Goal: Information Seeking & Learning: Understand process/instructions

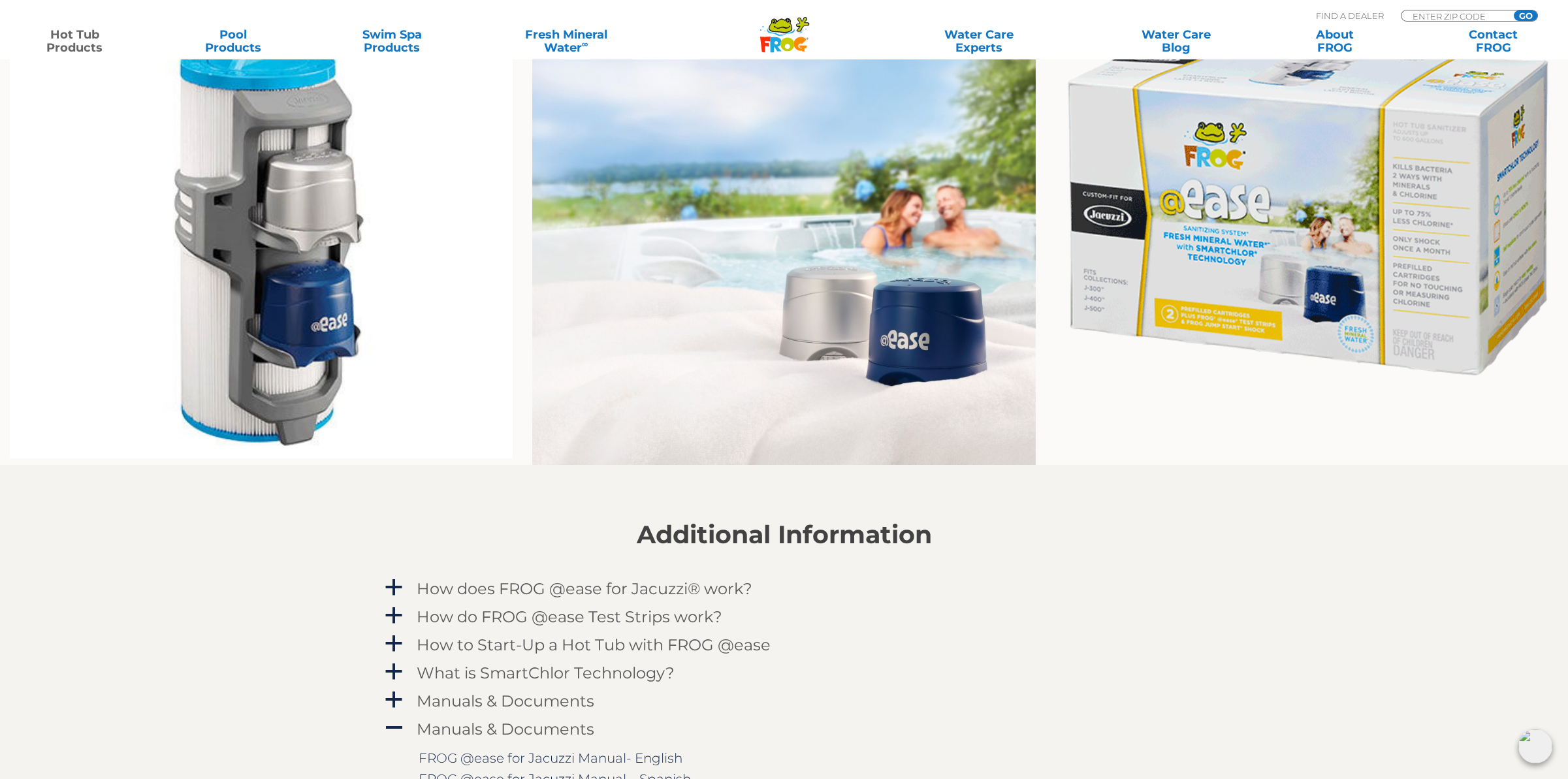
scroll to position [1044, 0]
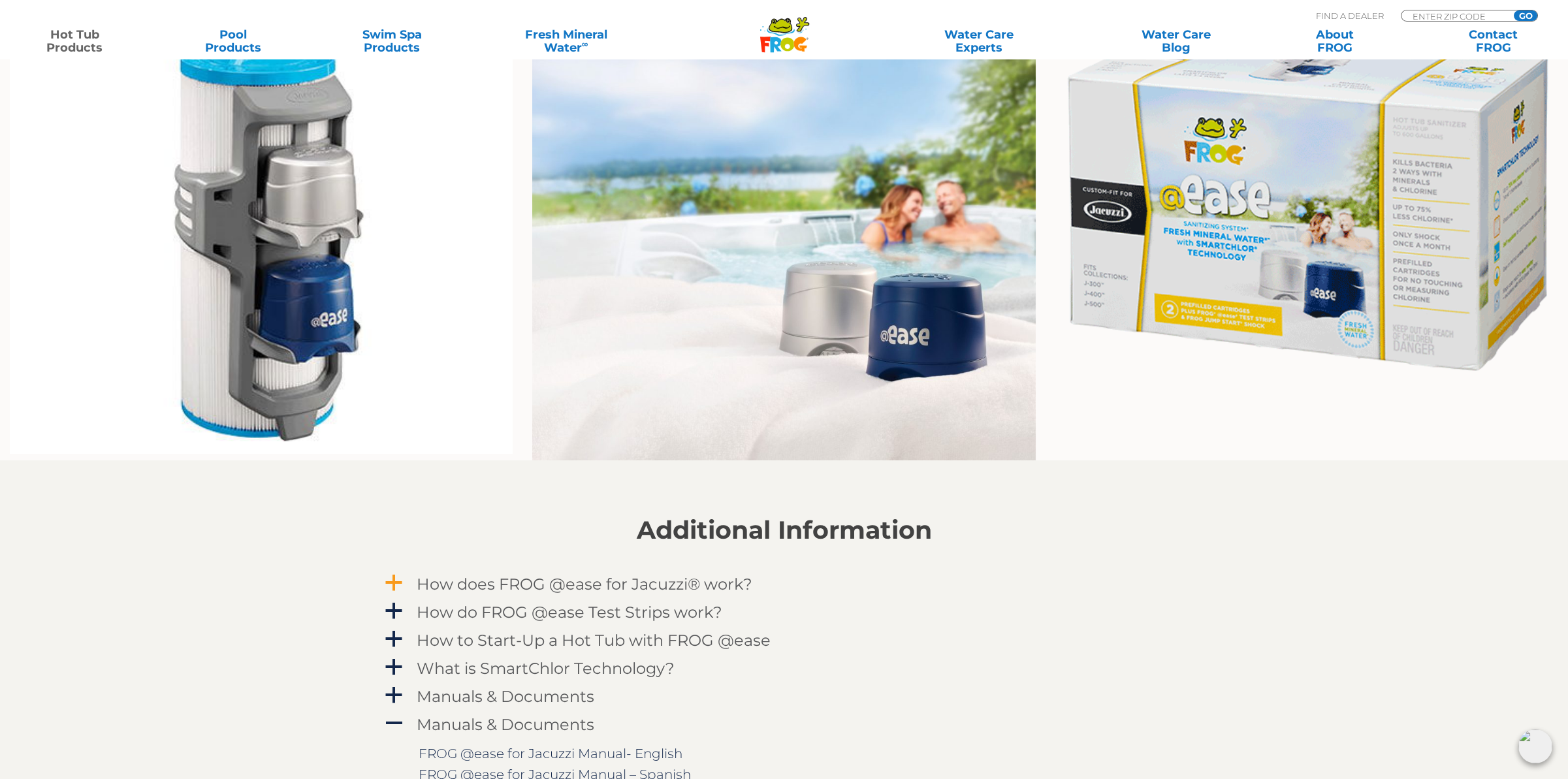
click at [396, 577] on span "a" at bounding box center [393, 583] width 19 height 19
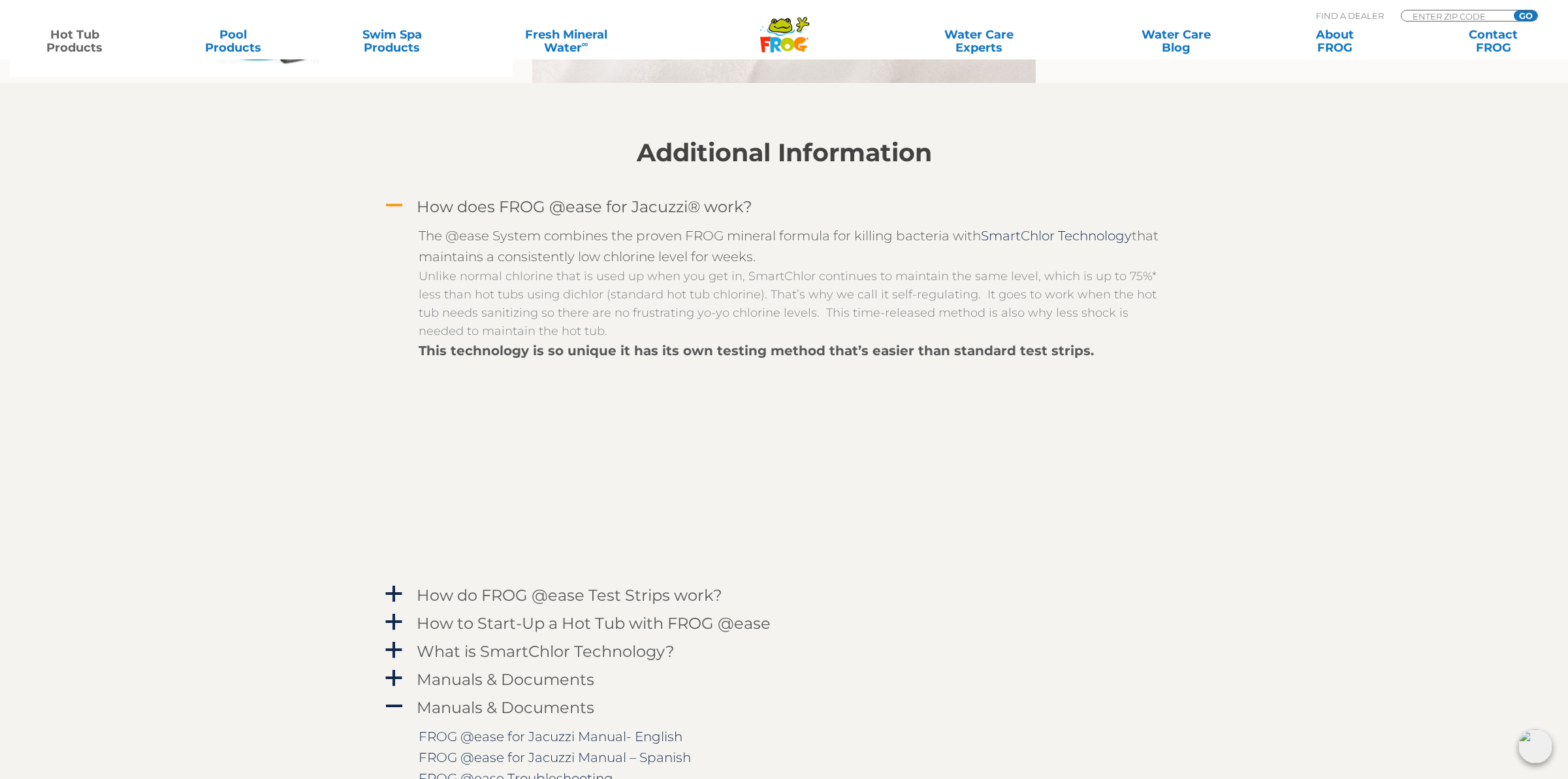
scroll to position [1436, 0]
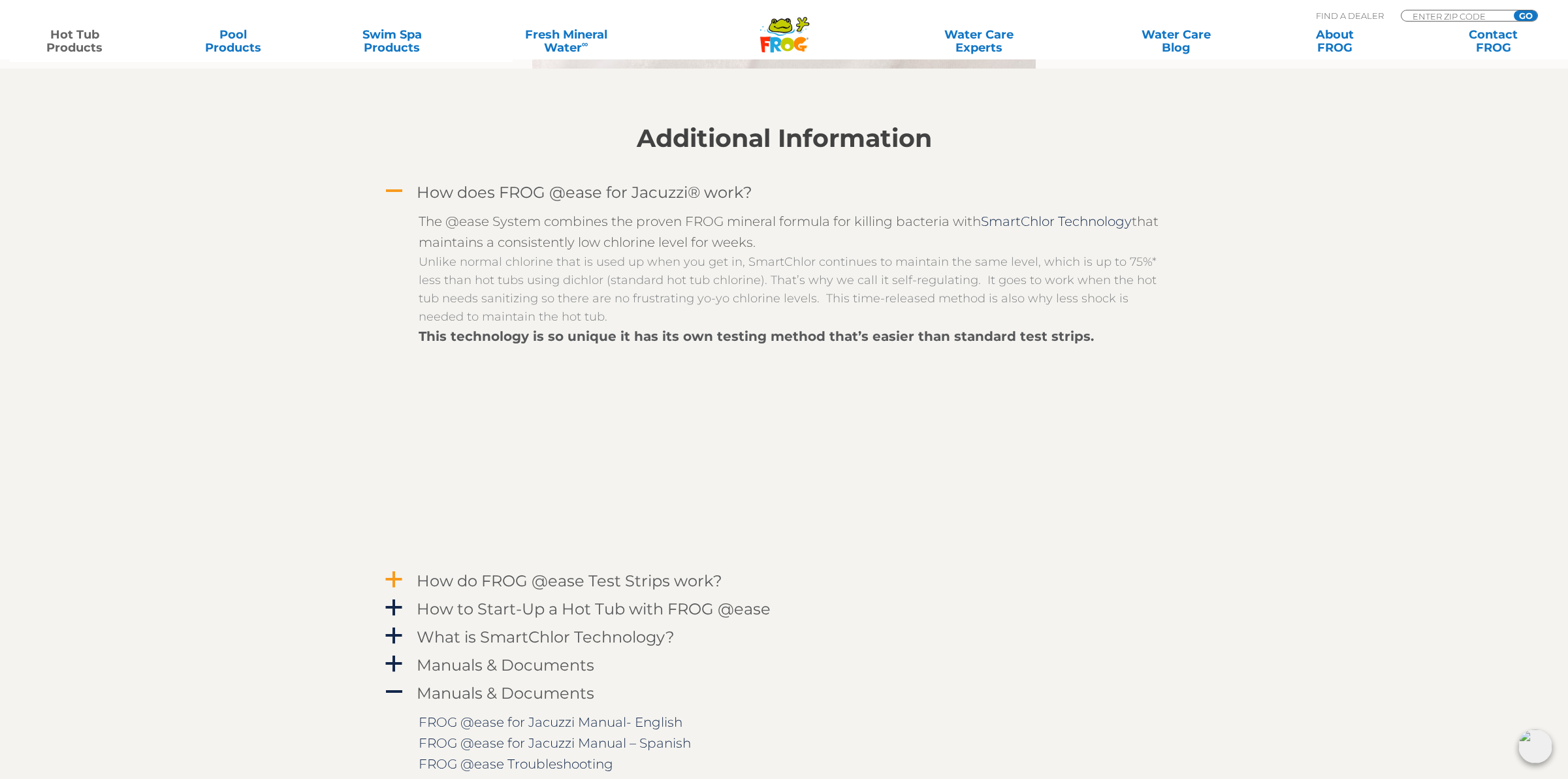
click at [582, 576] on h4 "How do FROG @ease Test Strips work?" at bounding box center [569, 581] width 306 height 18
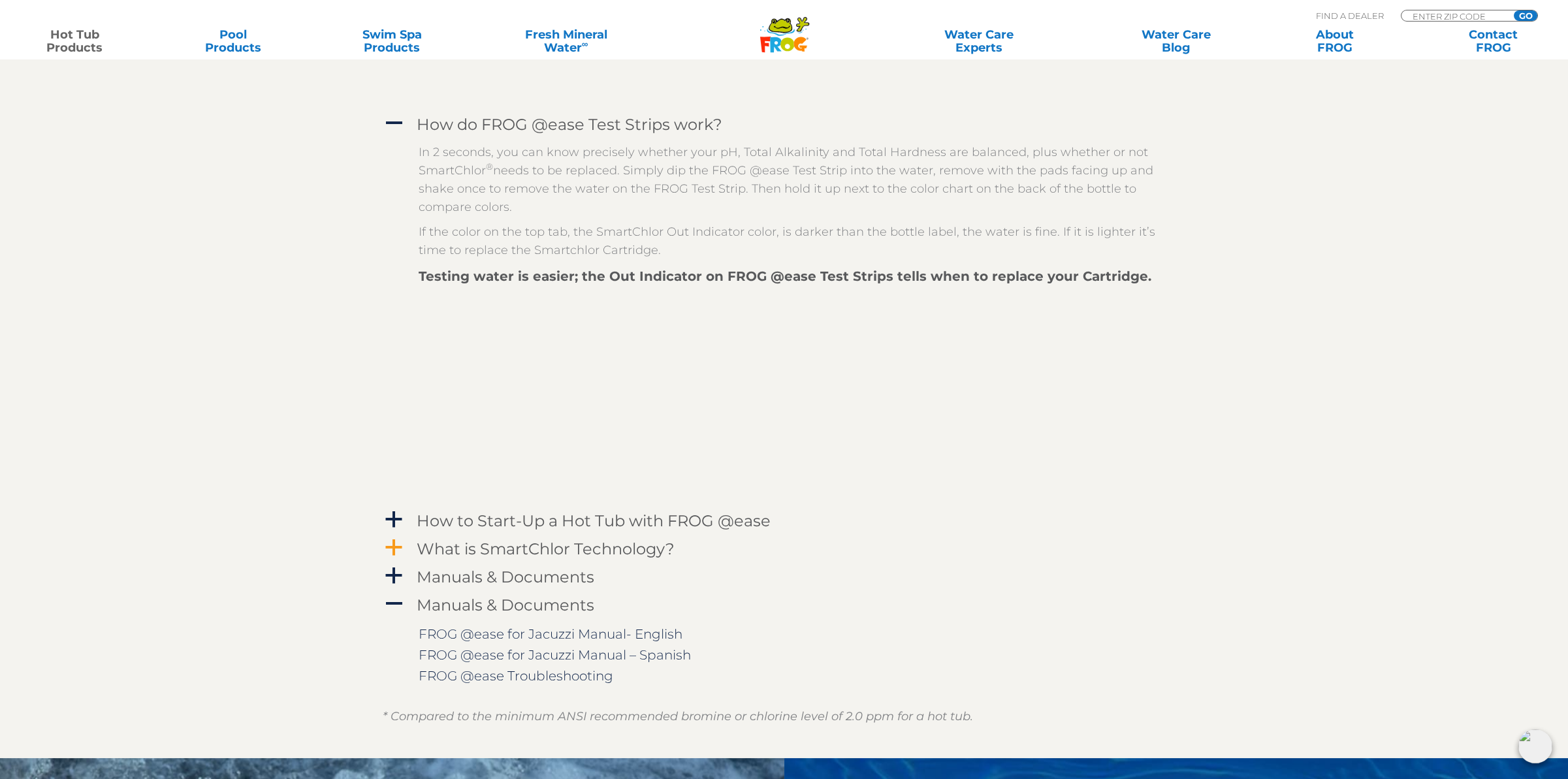
scroll to position [1893, 0]
click at [511, 546] on h4 "What is SmartChlor Technology?" at bounding box center [545, 548] width 258 height 18
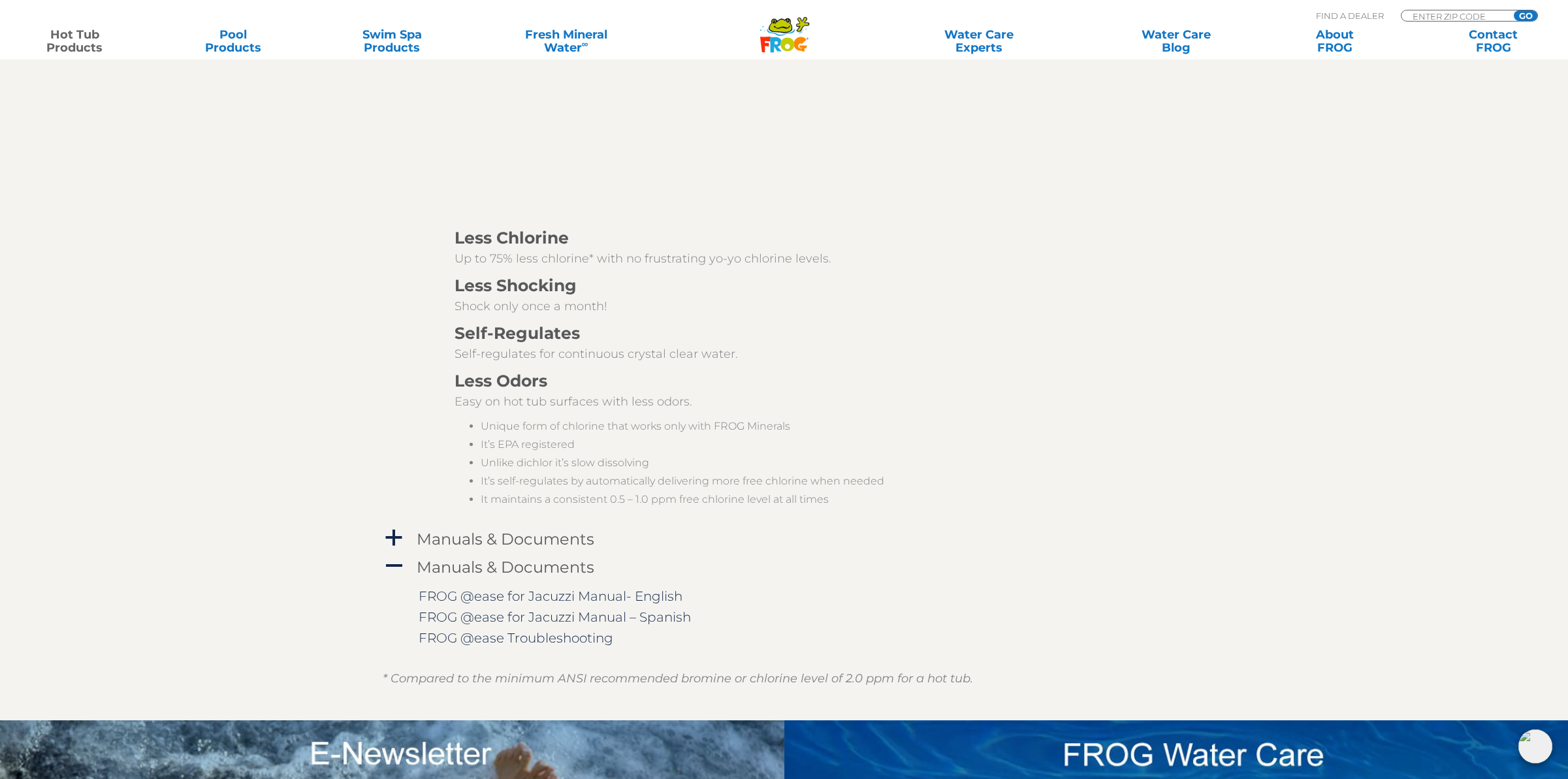
scroll to position [2481, 0]
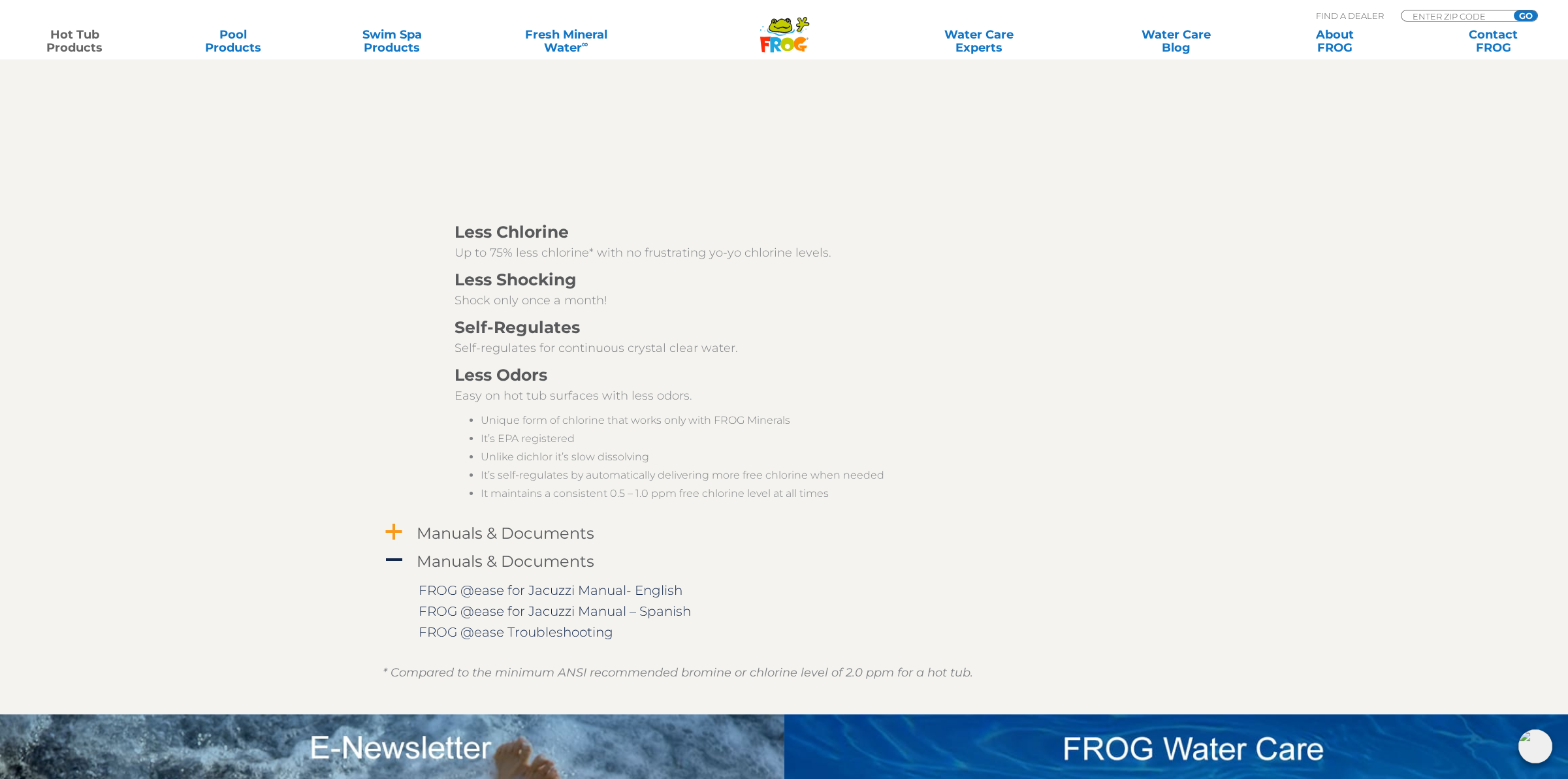
click at [506, 531] on h4 "Manuals & Documents" at bounding box center [505, 533] width 178 height 18
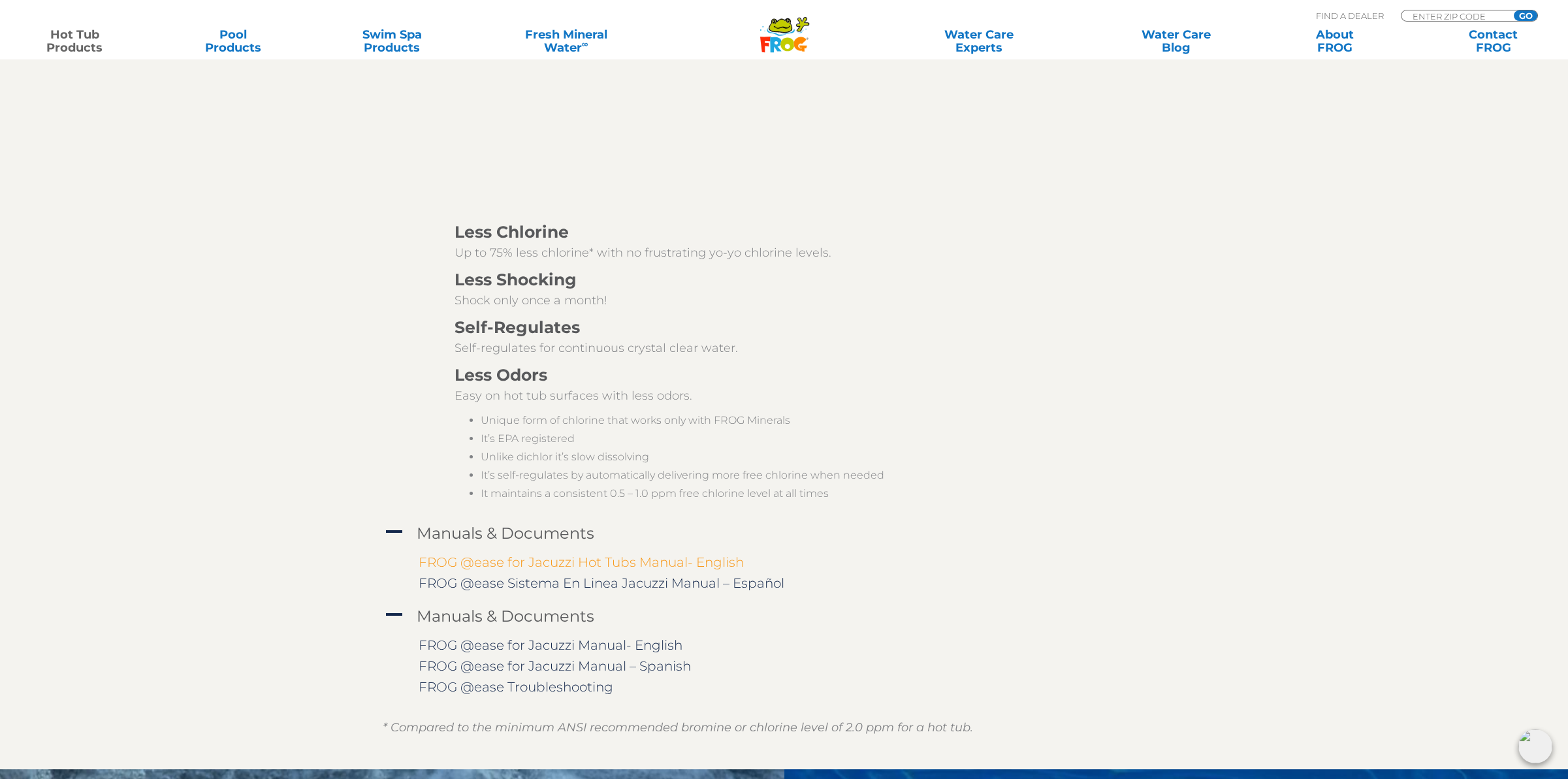
click at [535, 564] on link "FROG @ease for Jacuzzi Hot Tubs Manual- English" at bounding box center [581, 561] width 325 height 16
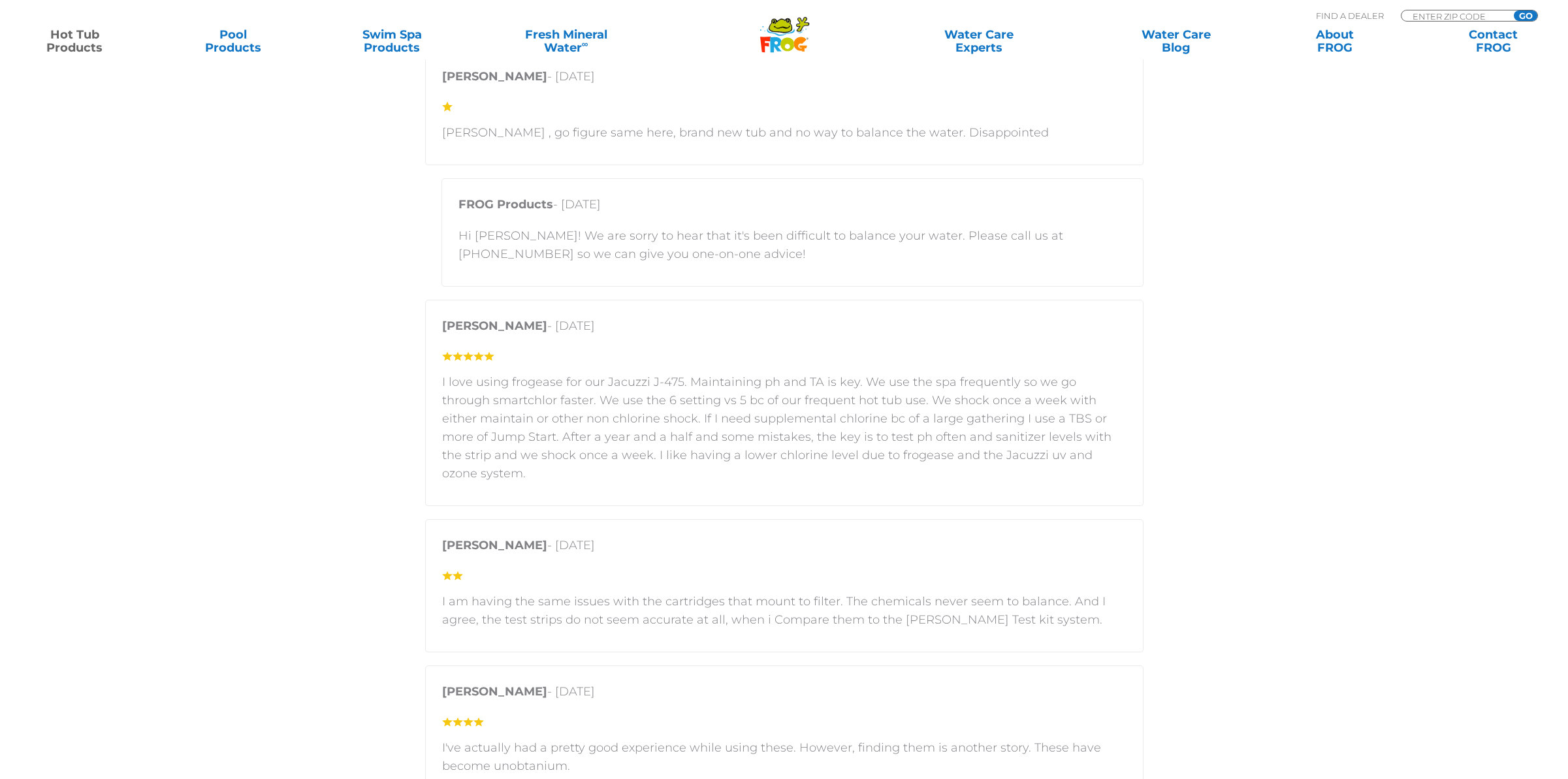
scroll to position [2481, 0]
